Goal: Task Accomplishment & Management: Use online tool/utility

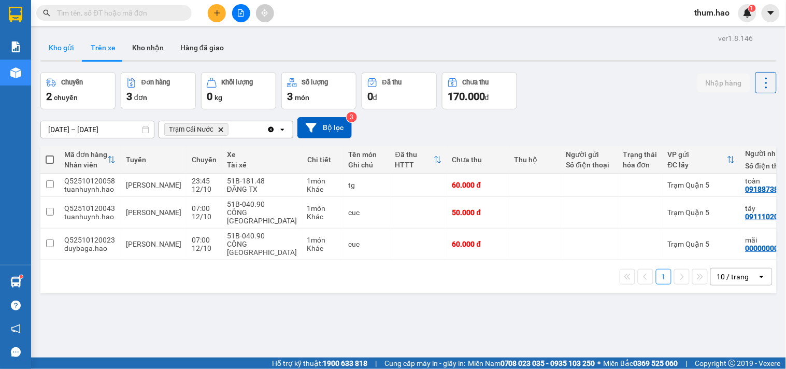
click at [58, 48] on button "Kho gửi" at bounding box center [61, 47] width 42 height 25
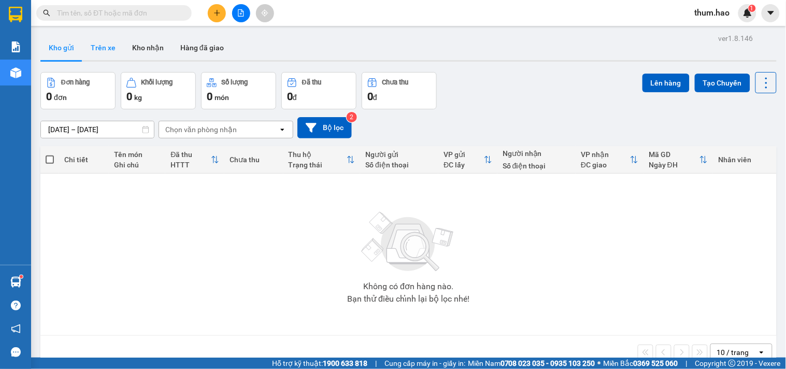
click at [107, 50] on button "Trên xe" at bounding box center [102, 47] width 41 height 25
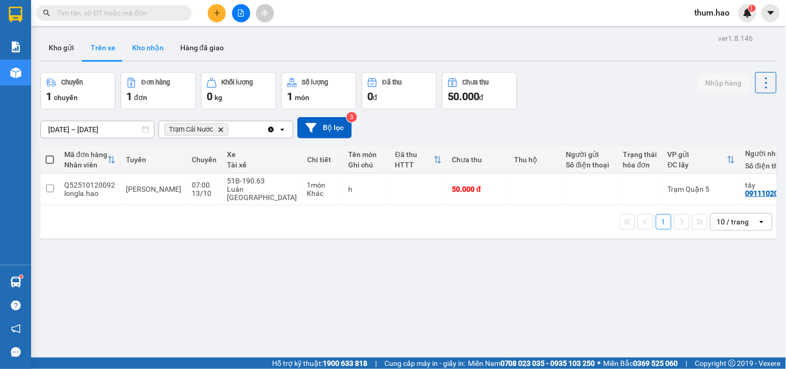
click at [134, 50] on button "Kho nhận" at bounding box center [148, 47] width 48 height 25
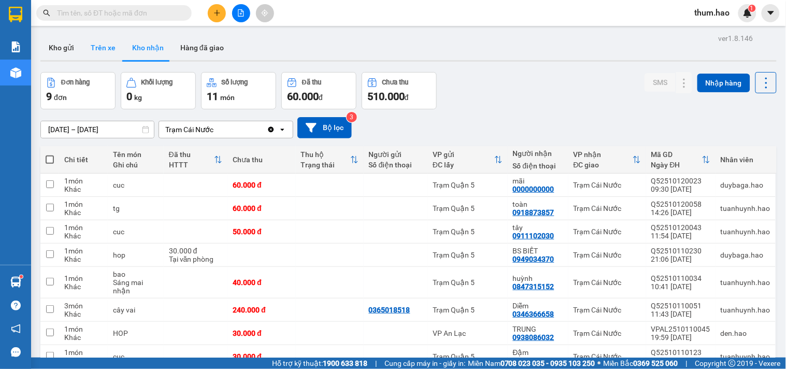
click at [111, 50] on button "Trên xe" at bounding box center [102, 47] width 41 height 25
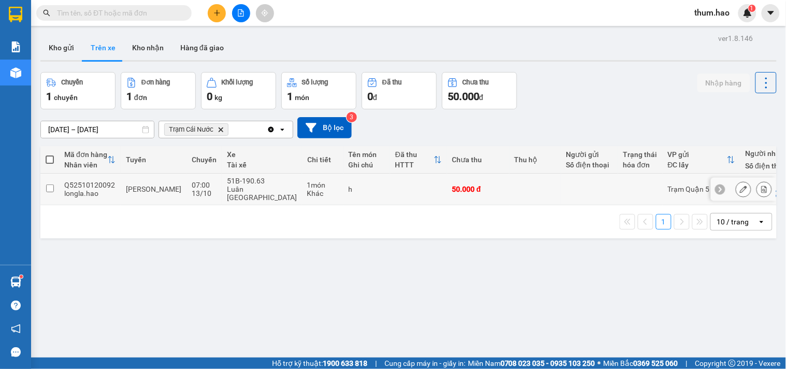
click at [740, 185] on icon at bounding box center [743, 188] width 7 height 7
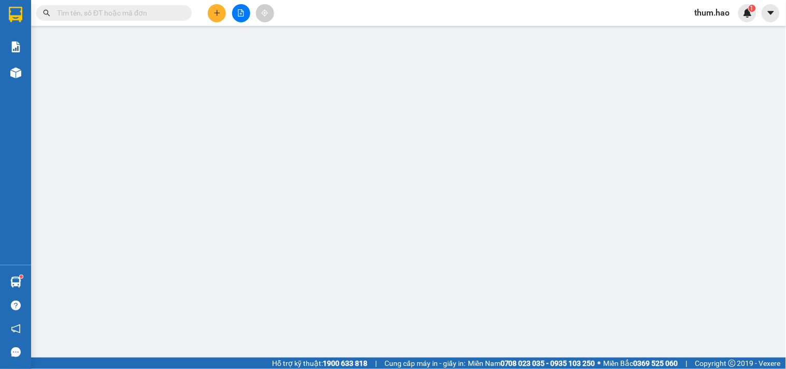
type input "0911102030"
type input "tây"
type input "50.000"
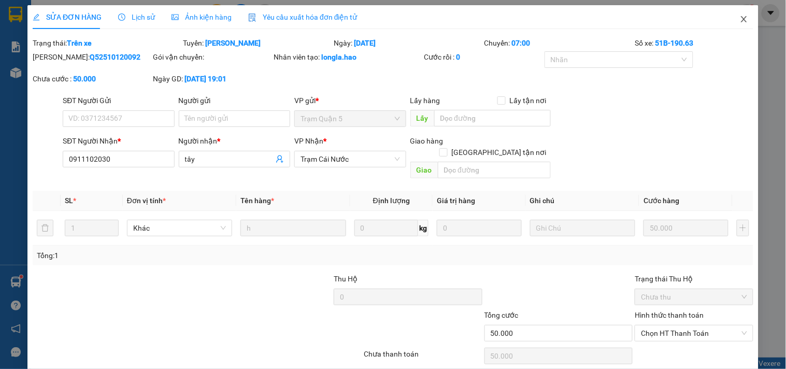
click at [741, 18] on icon "close" at bounding box center [744, 19] width 6 height 6
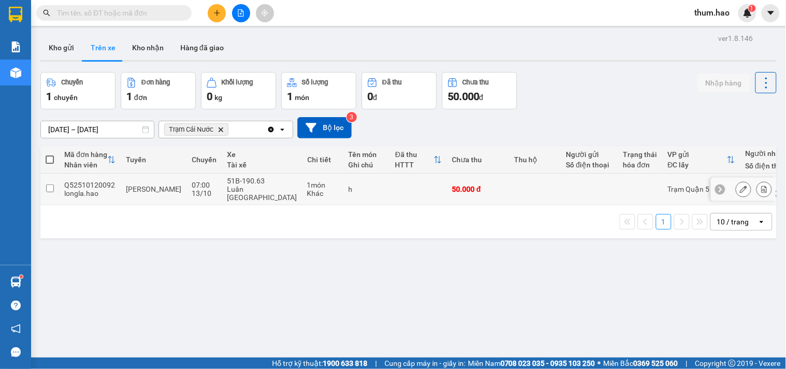
click at [627, 177] on td at bounding box center [640, 190] width 45 height 32
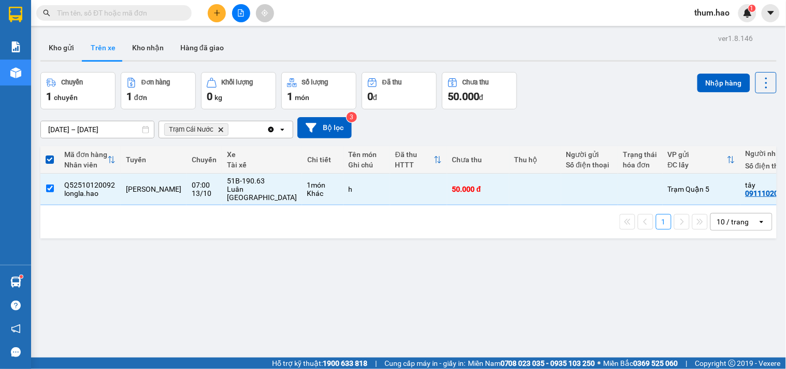
click at [53, 158] on span at bounding box center [50, 159] width 8 height 8
click at [50, 154] on input "checkbox" at bounding box center [50, 154] width 0 height 0
checkbox input "false"
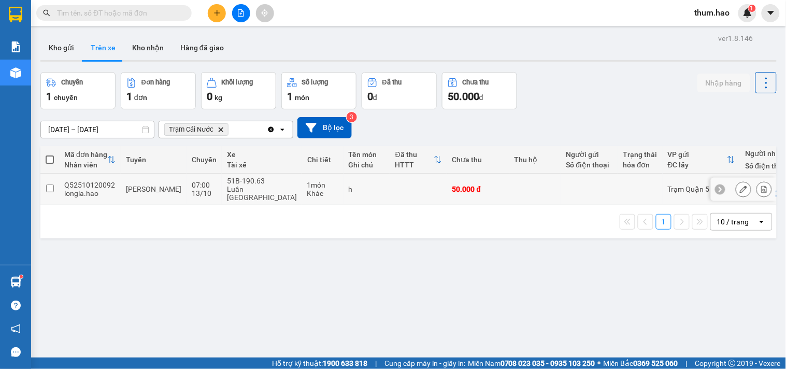
click at [736, 187] on button at bounding box center [743, 189] width 15 height 18
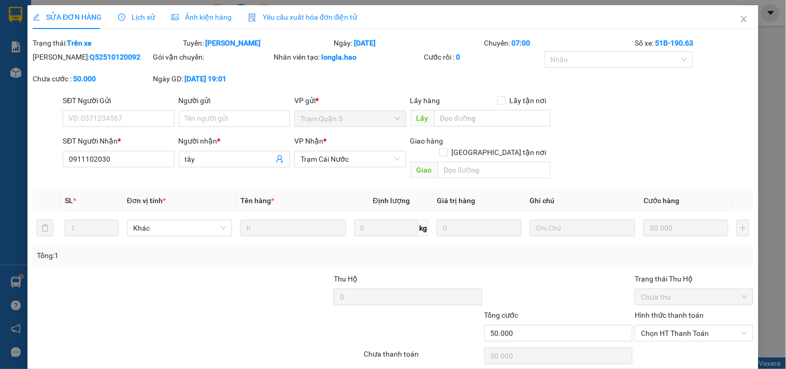
click at [205, 17] on span "Ảnh kiện hàng" at bounding box center [201, 17] width 60 height 8
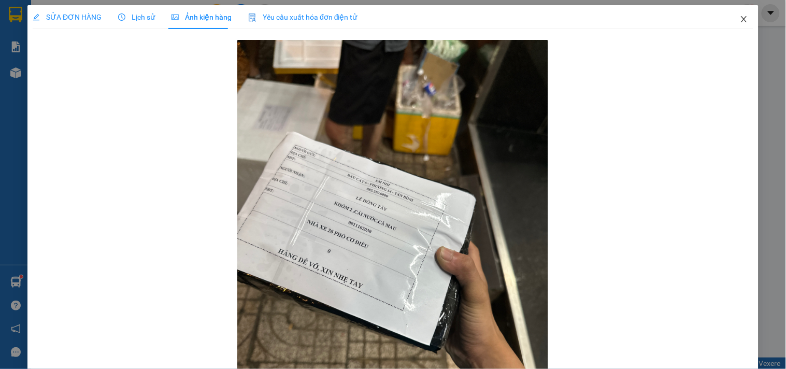
click at [740, 19] on span "Close" at bounding box center [743, 19] width 29 height 29
